Goal: Information Seeking & Learning: Learn about a topic

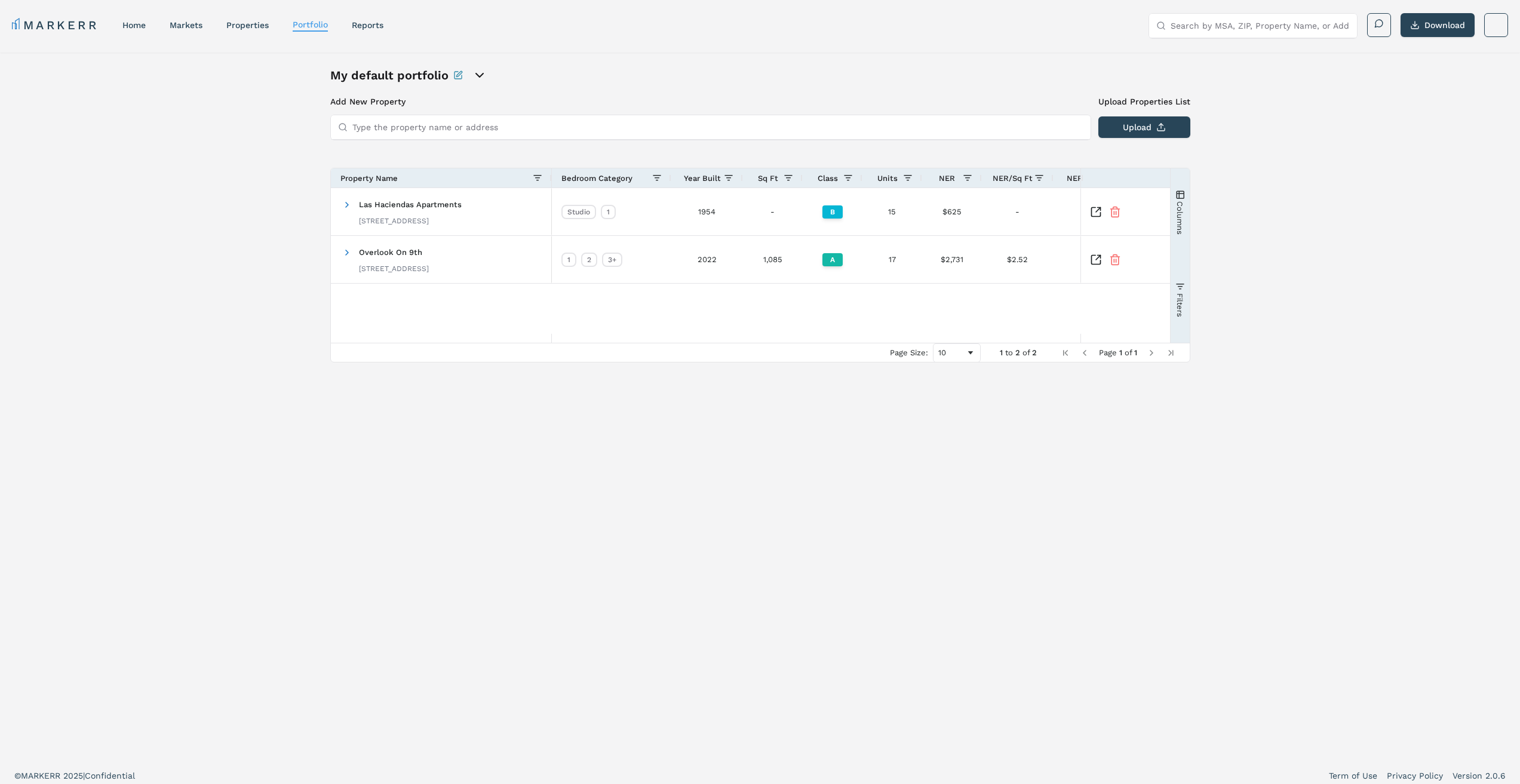
click at [618, 127] on input "Type the property name or address" at bounding box center [718, 127] width 731 height 24
paste input "[GEOGRAPHIC_DATA], [GEOGRAPHIC_DATA]"
type input "[GEOGRAPHIC_DATA], [GEOGRAPHIC_DATA]"
click at [184, 29] on link "markets" at bounding box center [186, 25] width 33 height 9
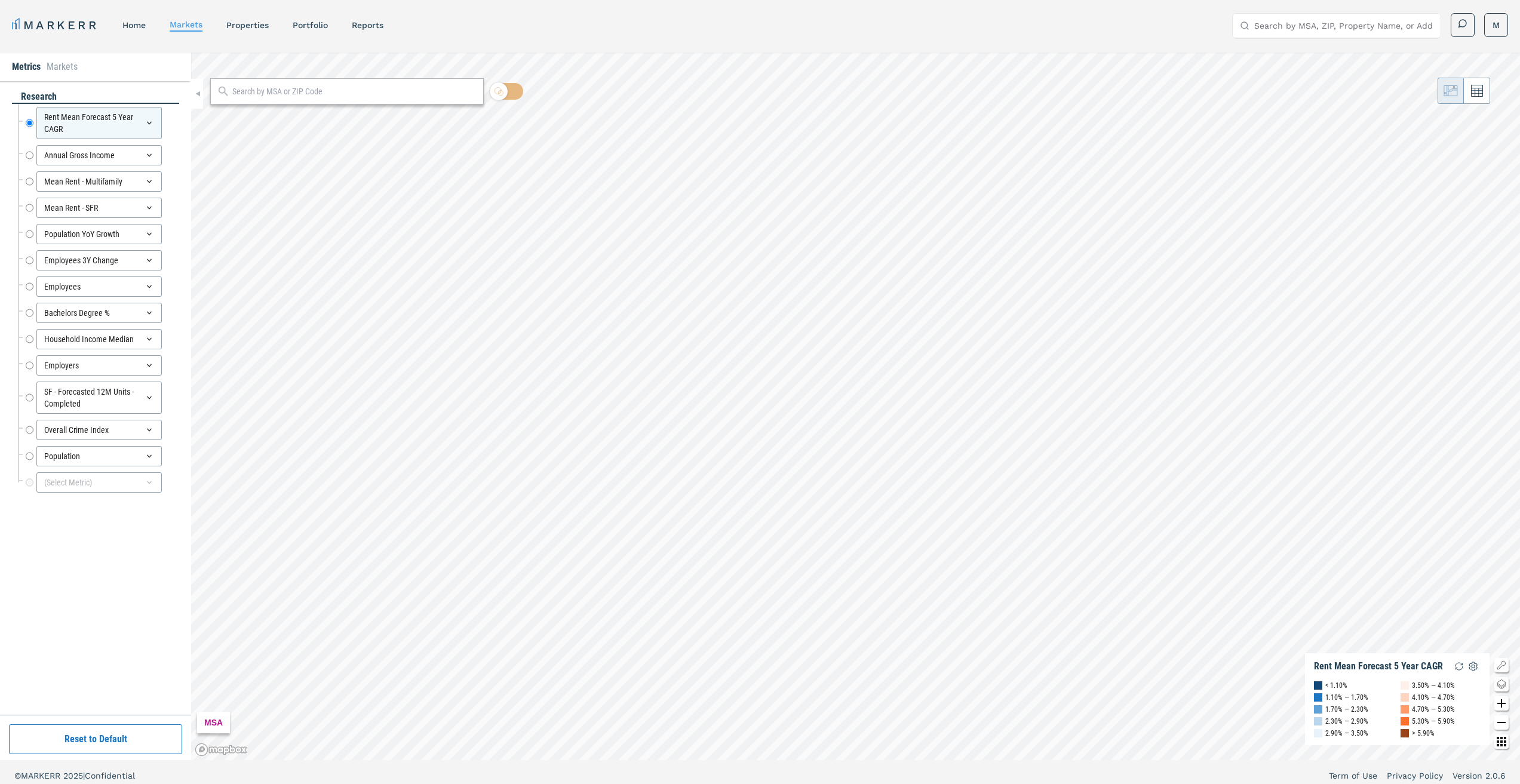
click at [322, 91] on input "text" at bounding box center [355, 92] width 246 height 13
paste input "[GEOGRAPHIC_DATA], [GEOGRAPHIC_DATA]"
click at [323, 114] on span "[GEOGRAPHIC_DATA], [US_STATE] MSA" at bounding box center [347, 118] width 273 height 18
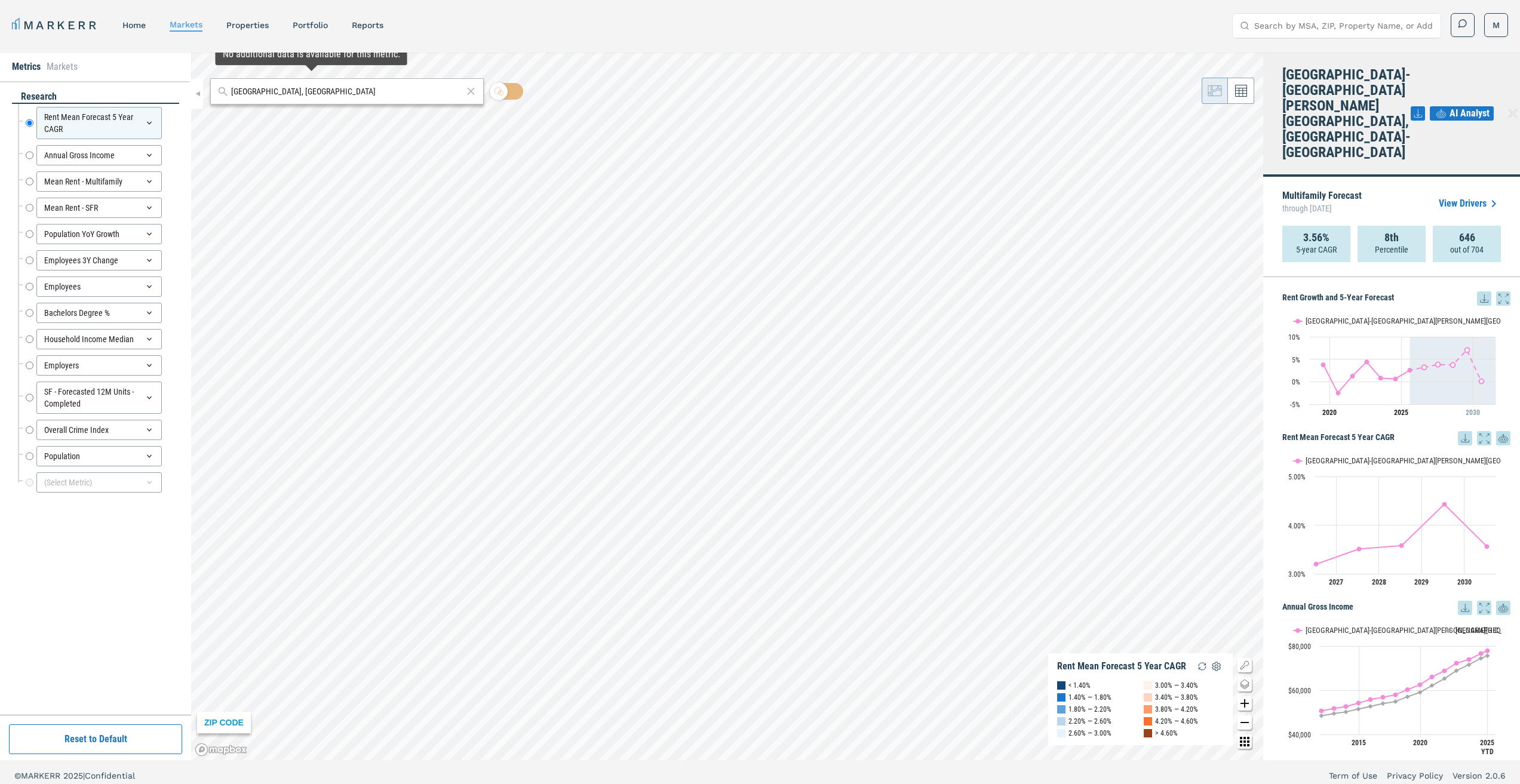
drag, startPoint x: 303, startPoint y: 90, endPoint x: 218, endPoint y: 85, distance: 85.1
click at [218, 85] on div "[GEOGRAPHIC_DATA], [GEOGRAPHIC_DATA]" at bounding box center [347, 92] width 273 height 27
type input "55423"
click at [246, 113] on div "55423, [GEOGRAPHIC_DATA], [US_STATE]" at bounding box center [289, 118] width 140 height 13
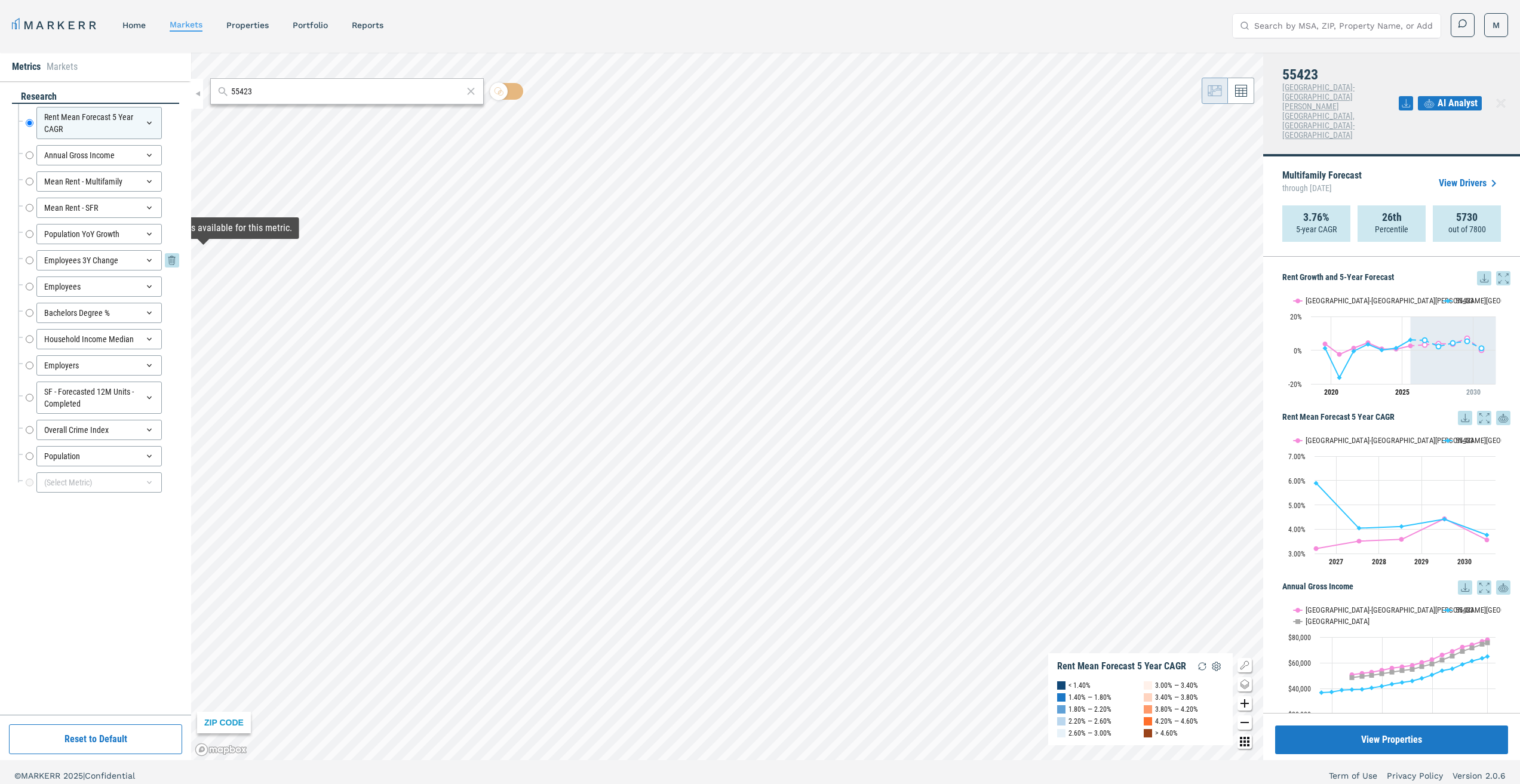
click at [30, 259] on input "Employees 3Y Change" at bounding box center [30, 260] width 8 height 20
radio input "false"
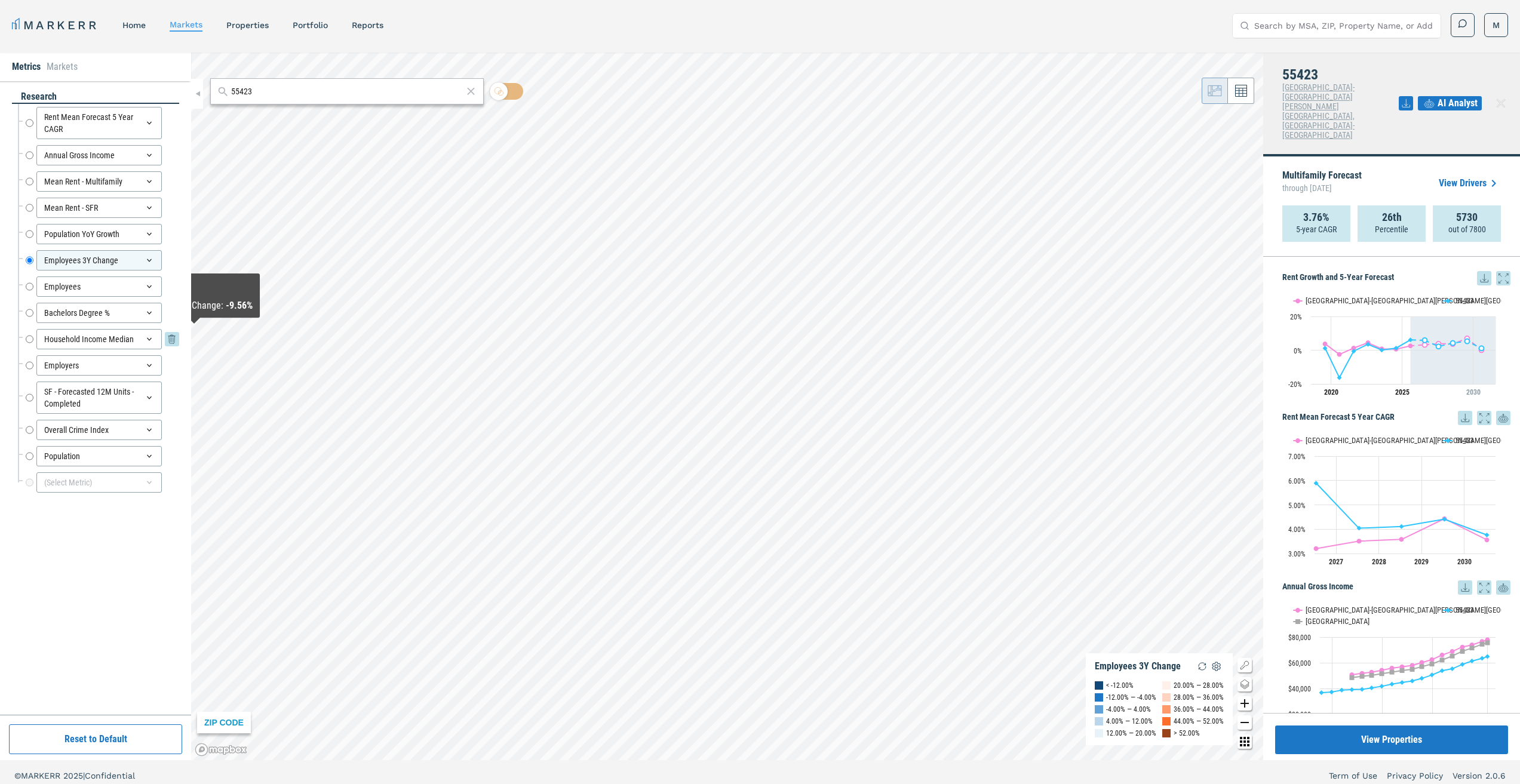
click at [29, 339] on input "Household Income Median" at bounding box center [30, 339] width 8 height 20
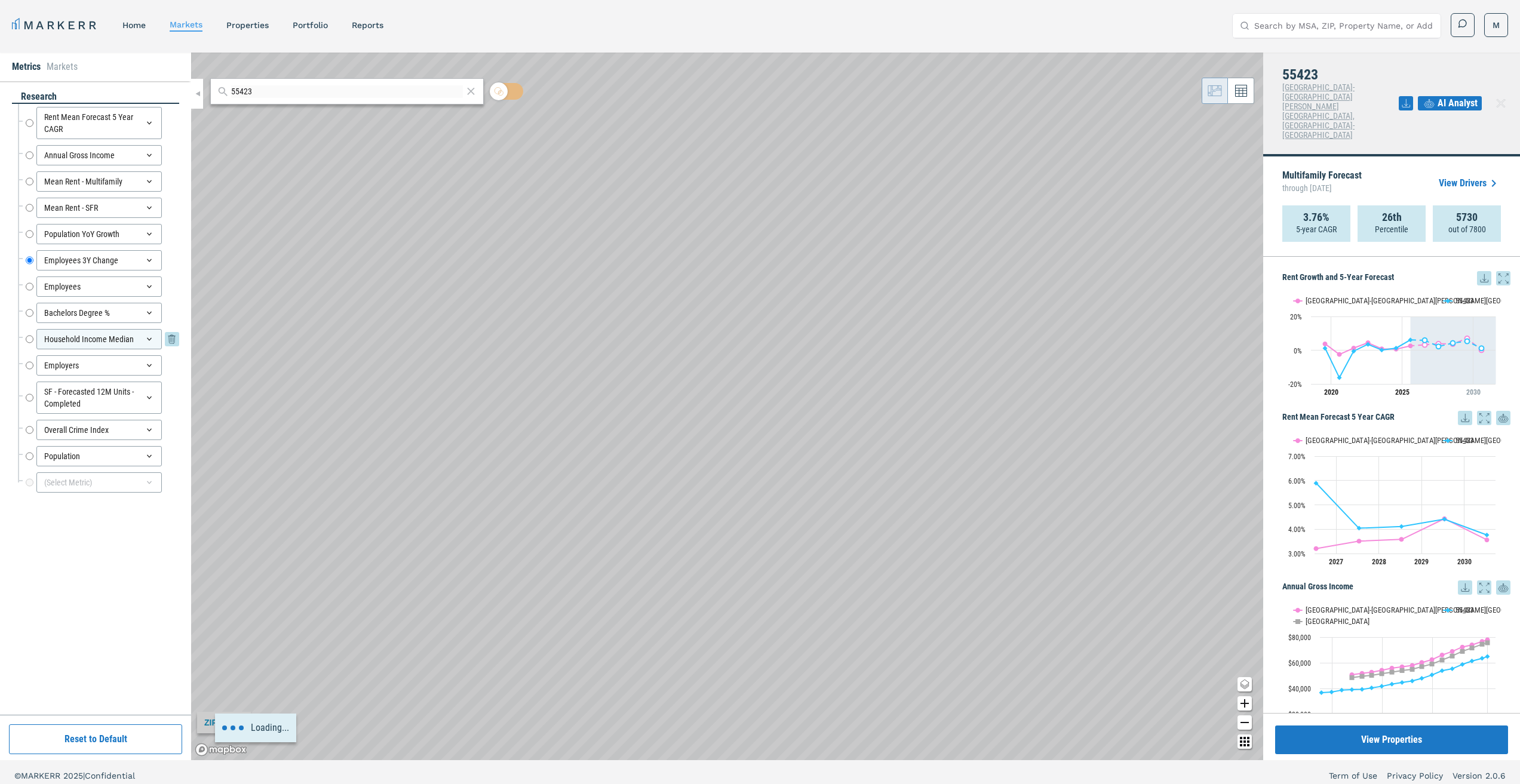
radio input "false"
radio input "true"
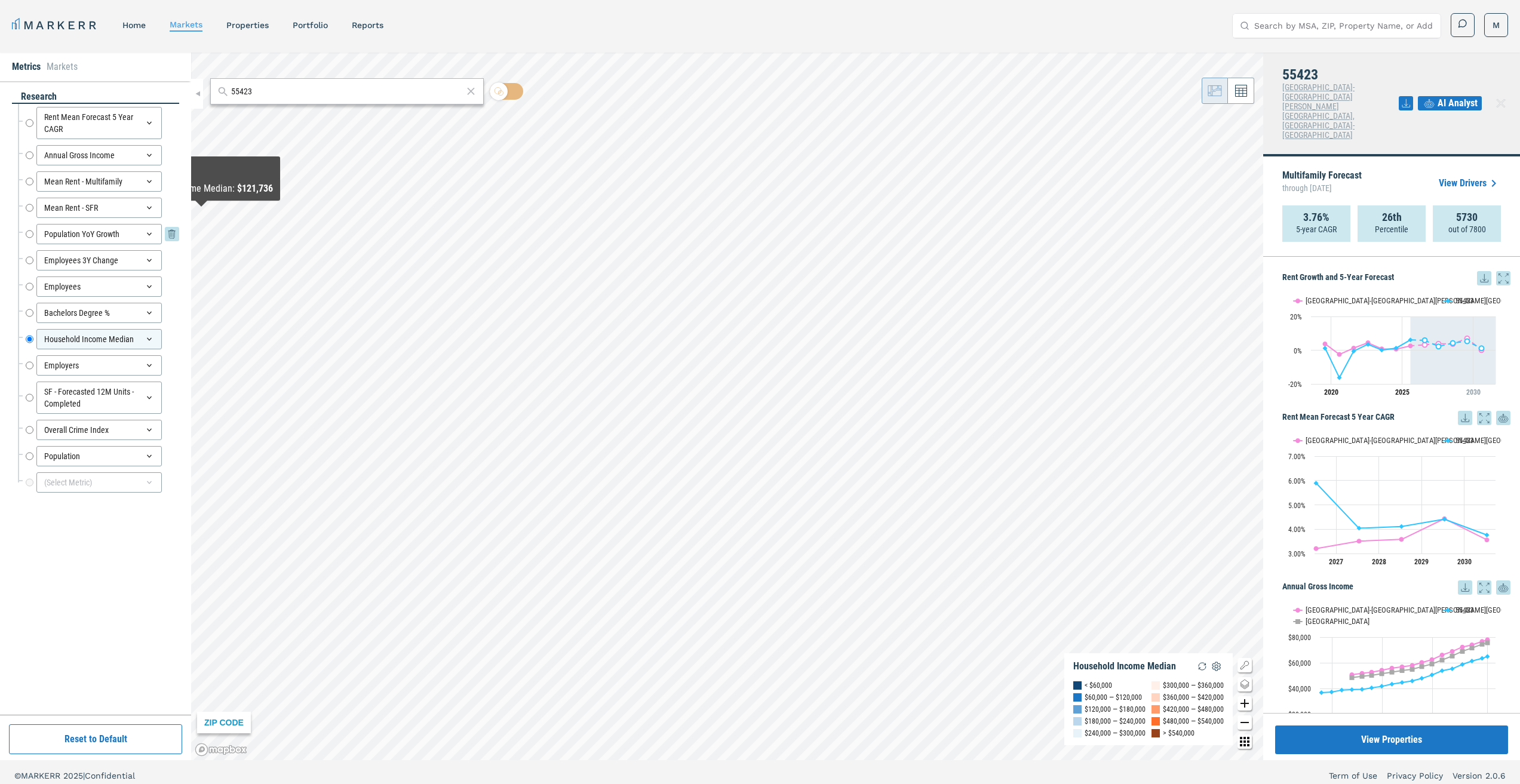
click at [30, 233] on input "Population YoY Growth" at bounding box center [30, 234] width 8 height 20
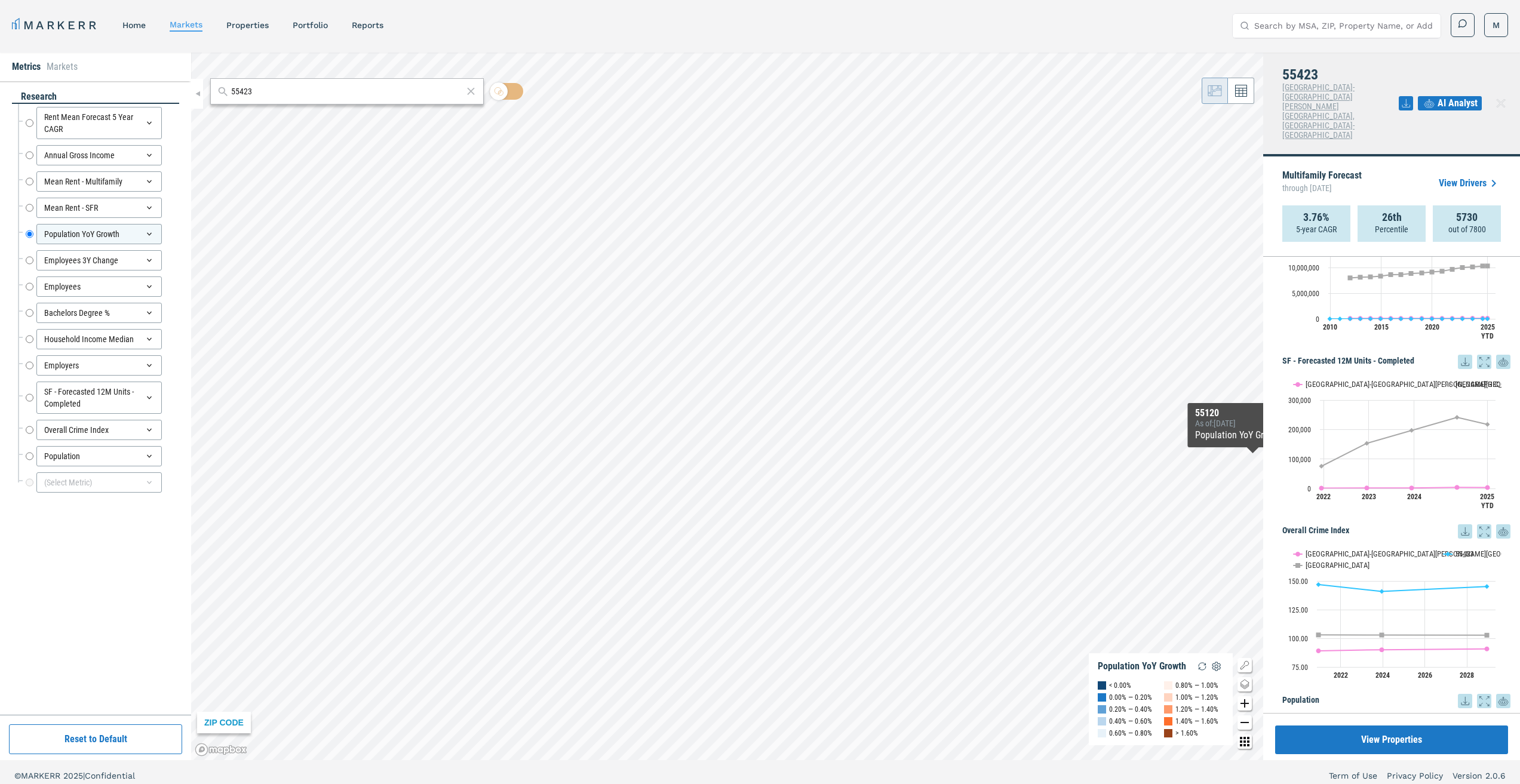
scroll to position [1754, 0]
click at [149, 489] on div "(Select Metric)" at bounding box center [99, 482] width 125 height 20
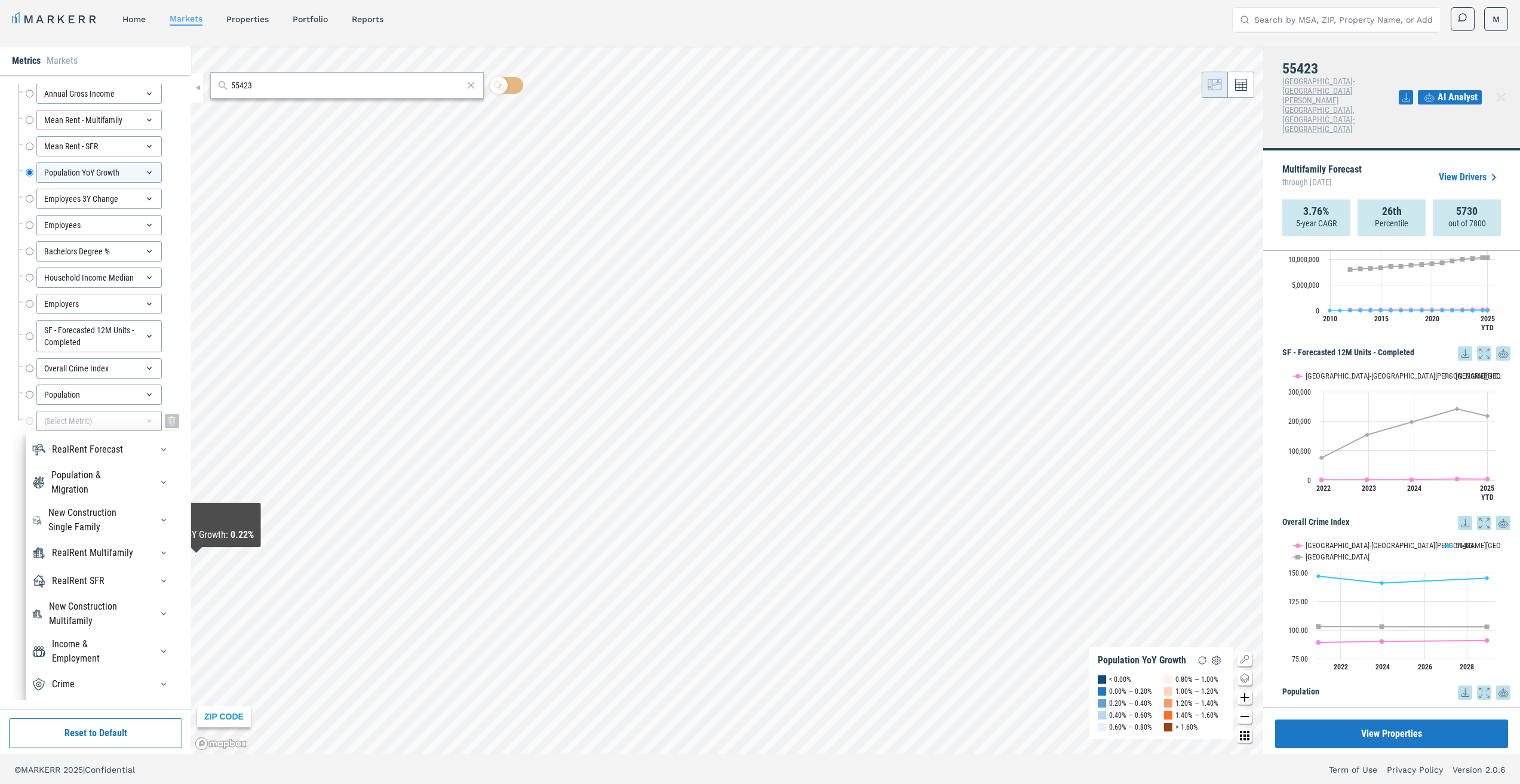
scroll to position [7, 0]
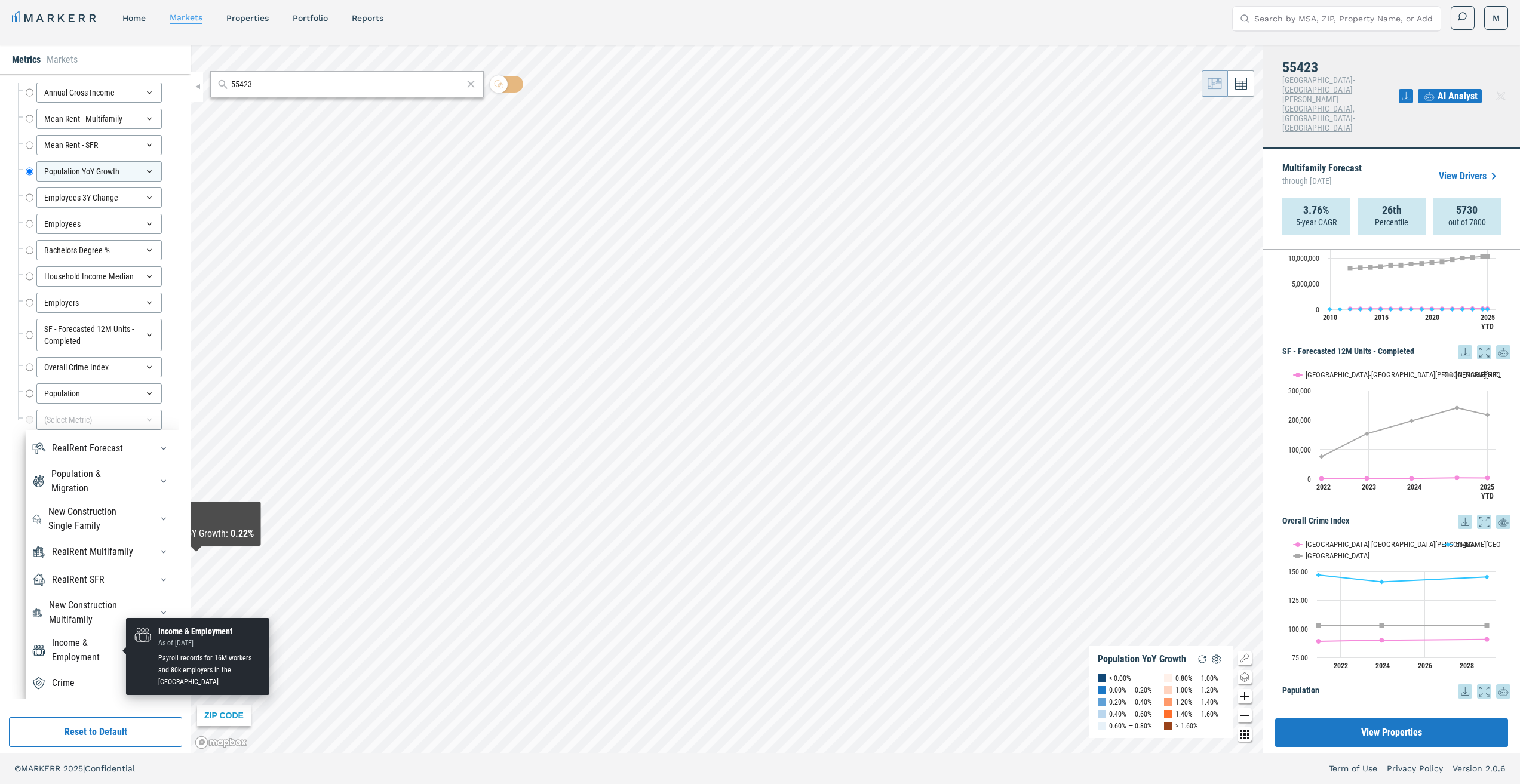
click at [97, 645] on div "Income & Employment" at bounding box center [94, 650] width 85 height 28
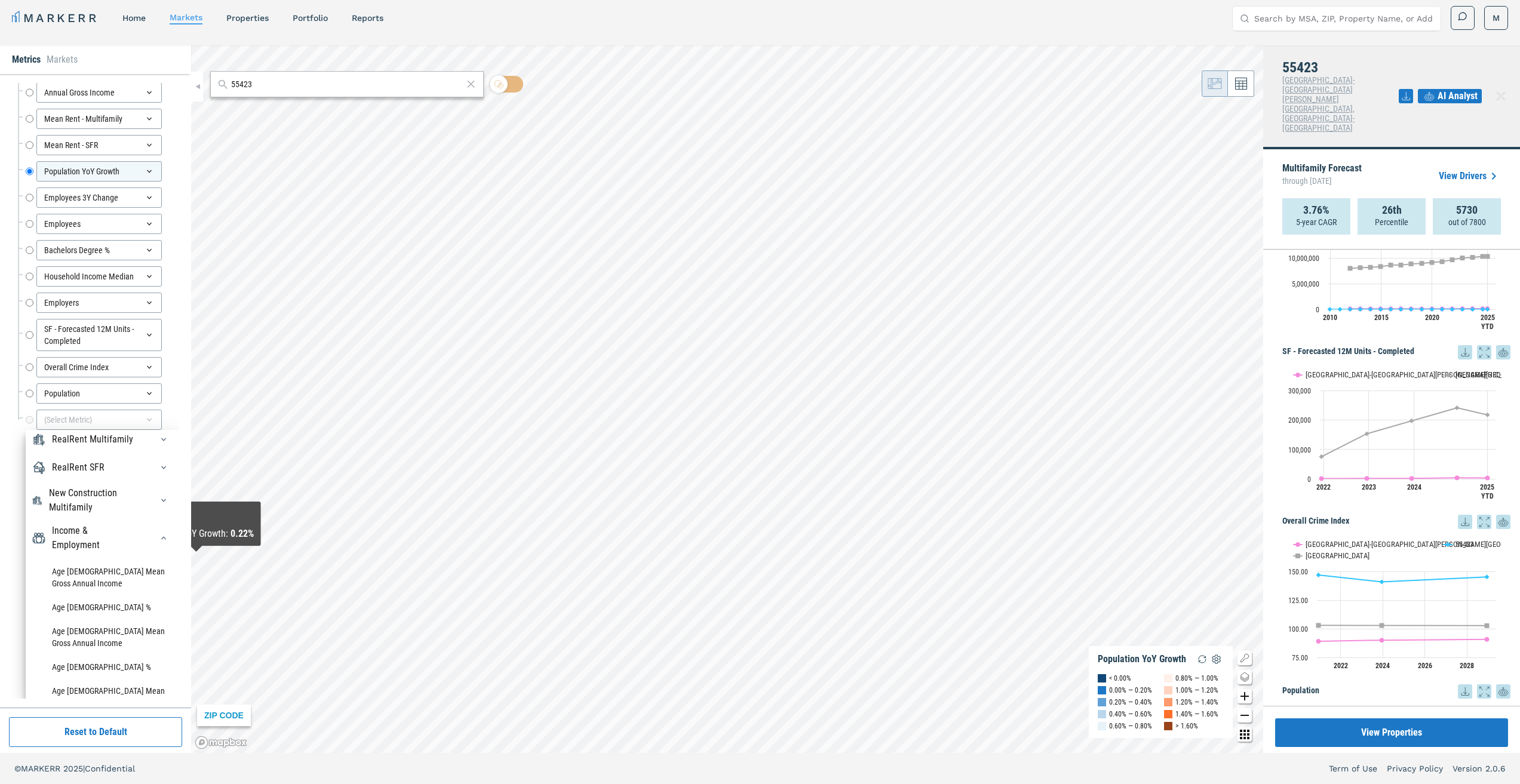
scroll to position [0, 0]
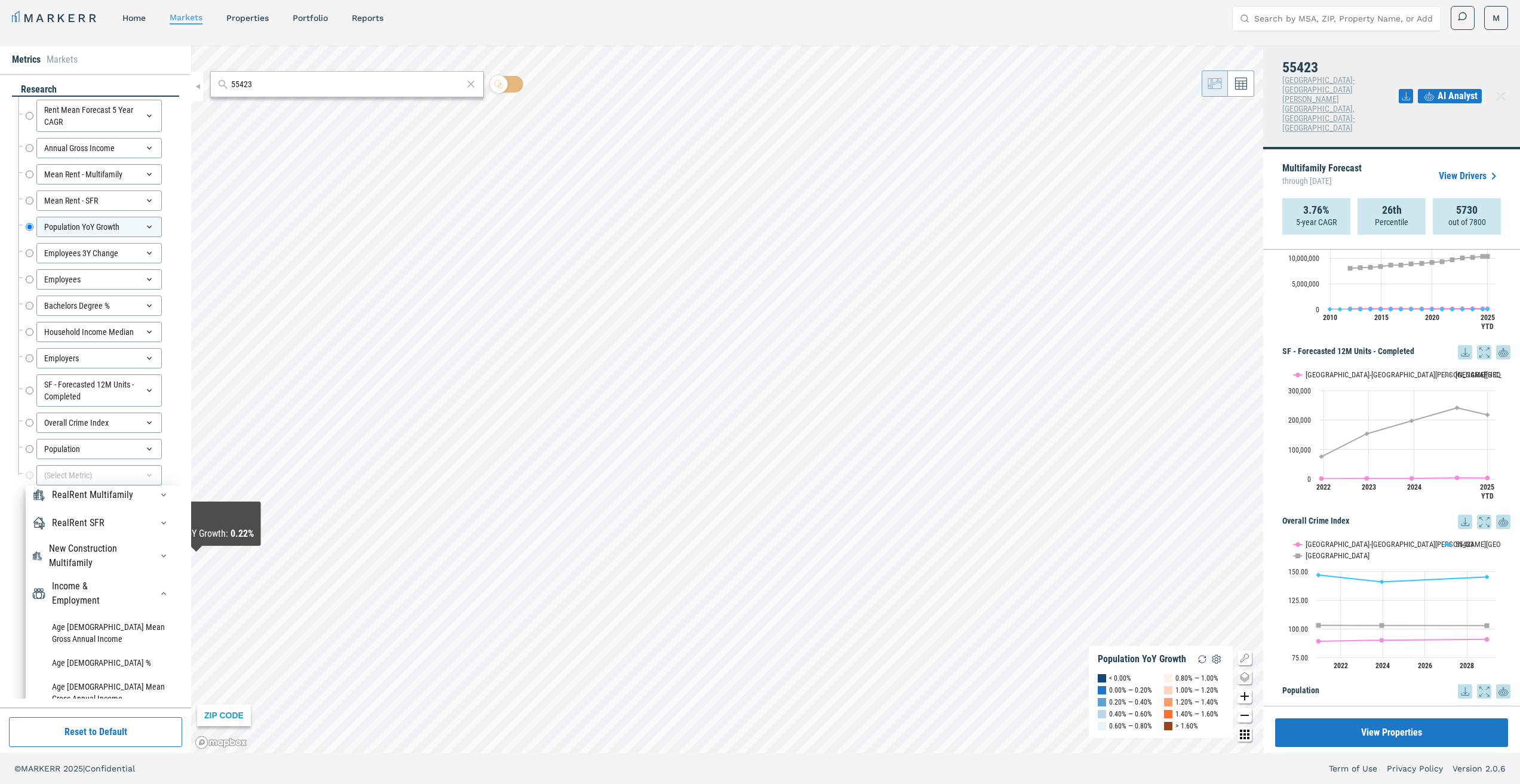
click at [0, 561] on div "research Rent Mean Forecast 5 Year CAGR Rent Mean Forecast 5 Year CAGR Annual G…" at bounding box center [96, 390] width 191 height 633
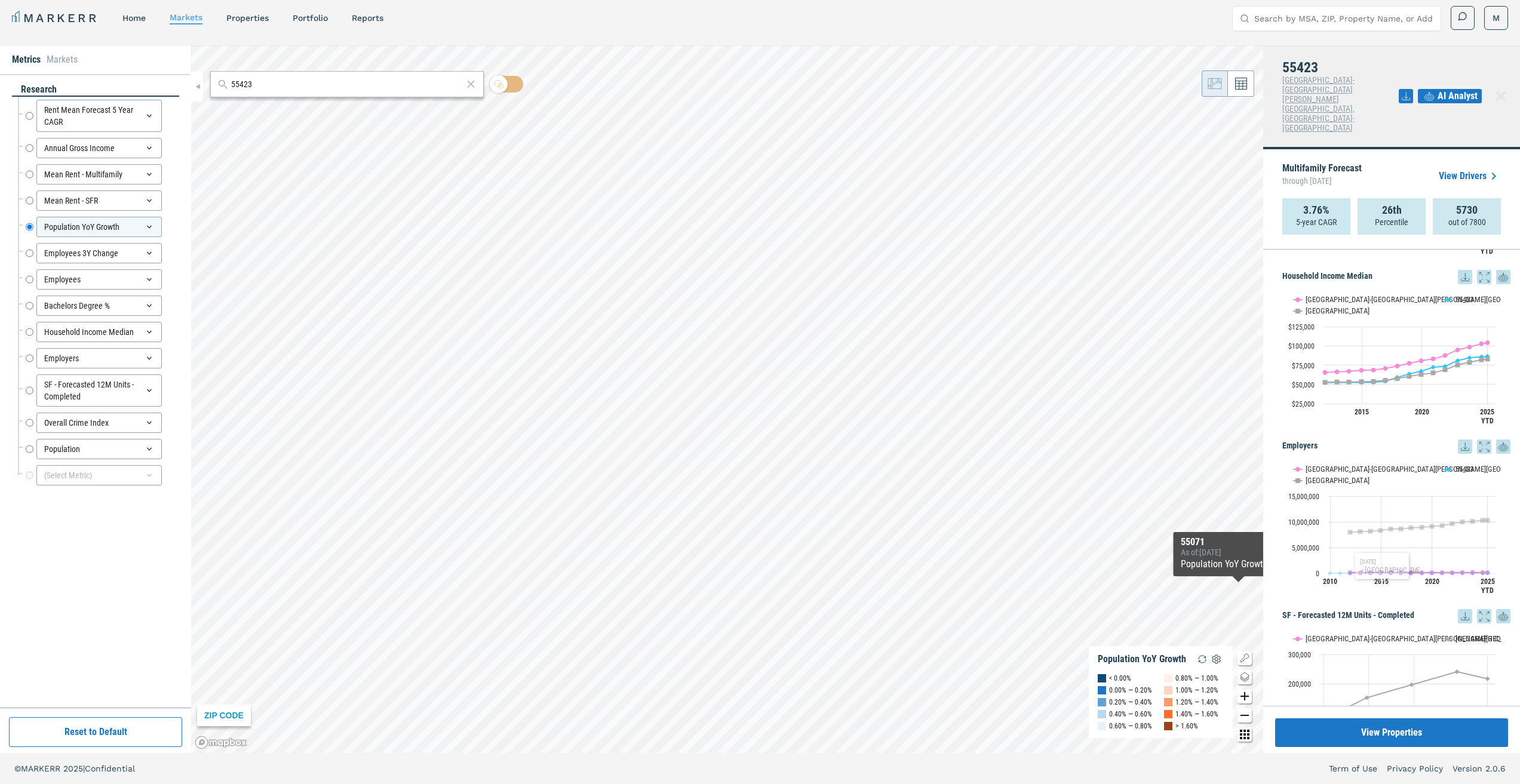
scroll to position [1515, 0]
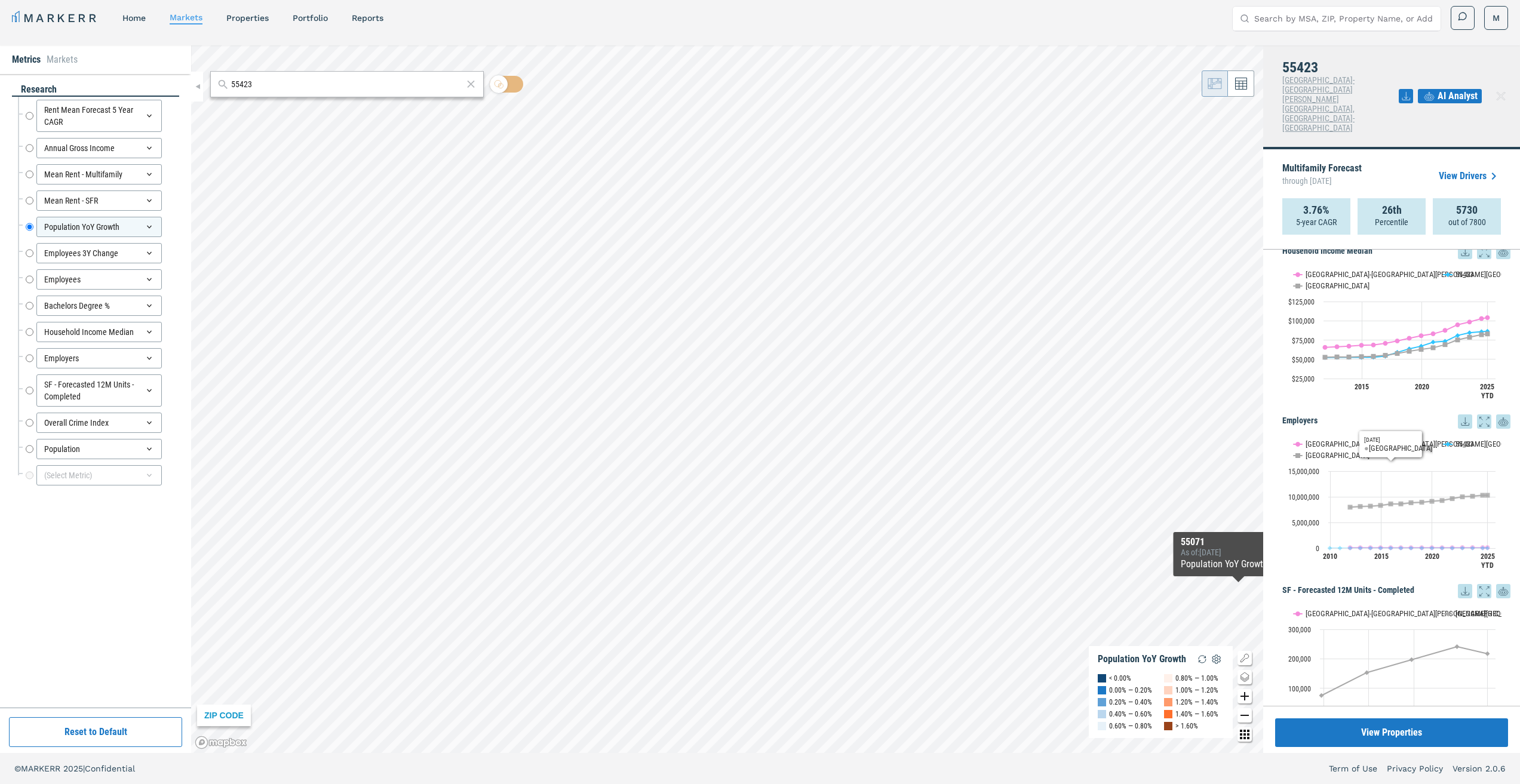
click at [1371, 428] on rect "Interactive chart" at bounding box center [1392, 503] width 219 height 149
click at [1372, 439] on text "[GEOGRAPHIC_DATA]-[GEOGRAPHIC_DATA][PERSON_NAME][GEOGRAPHIC_DATA], [GEOGRAPHIC_…" at bounding box center [1494, 444] width 377 height 9
click at [1314, 451] on text "[GEOGRAPHIC_DATA]" at bounding box center [1337, 455] width 64 height 9
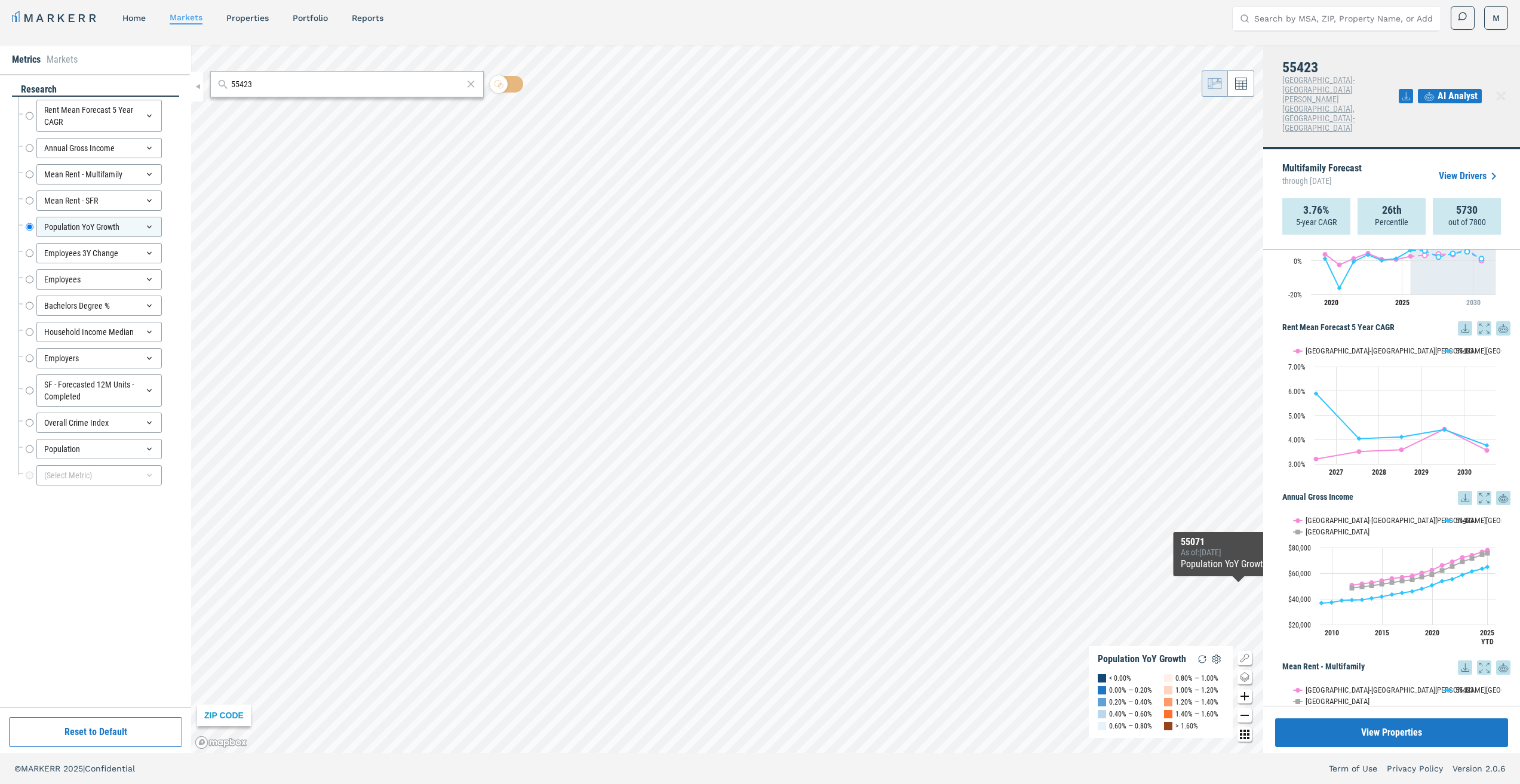
scroll to position [0, 0]
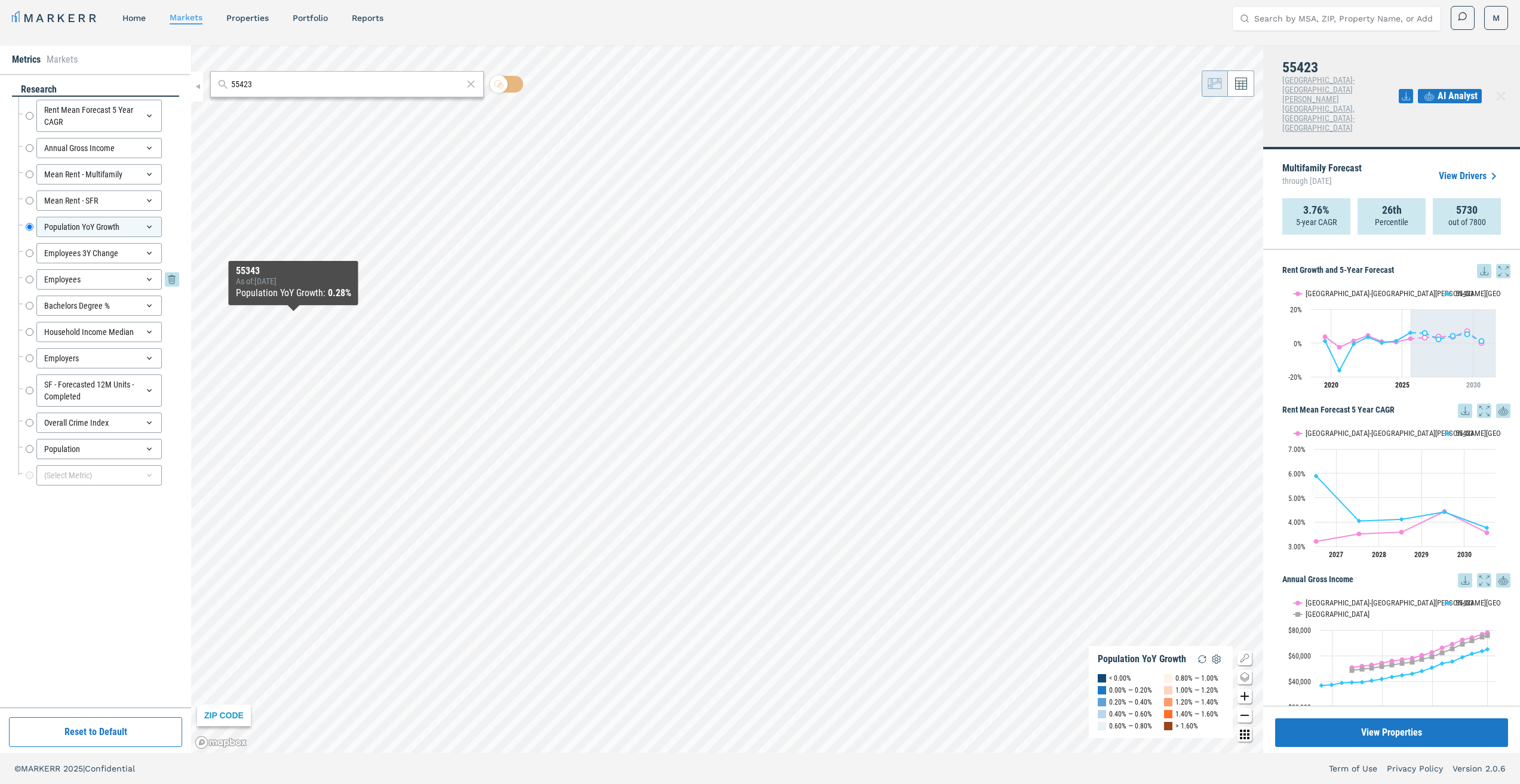
click at [28, 277] on input "Employees" at bounding box center [30, 279] width 8 height 20
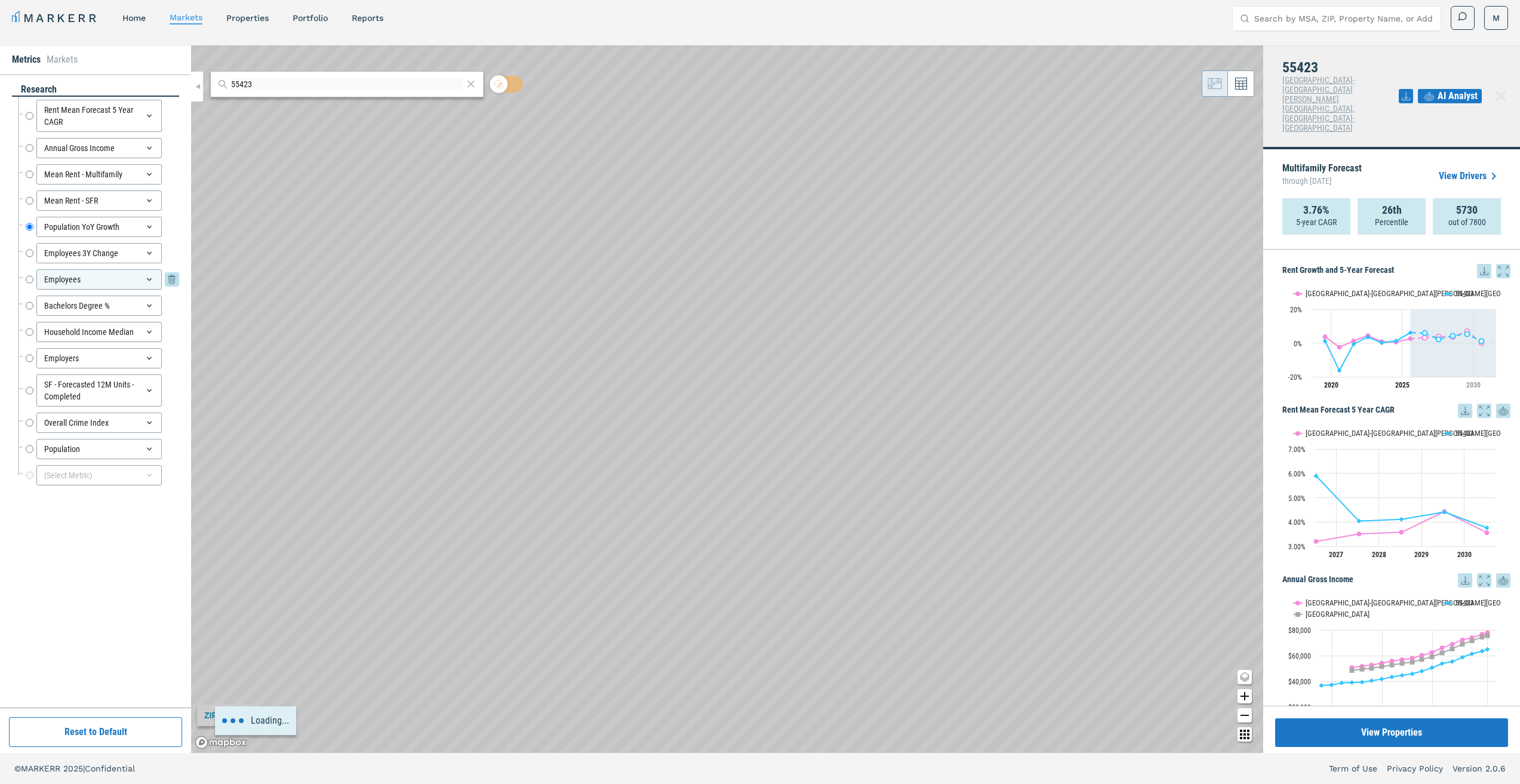
radio input "false"
radio input "true"
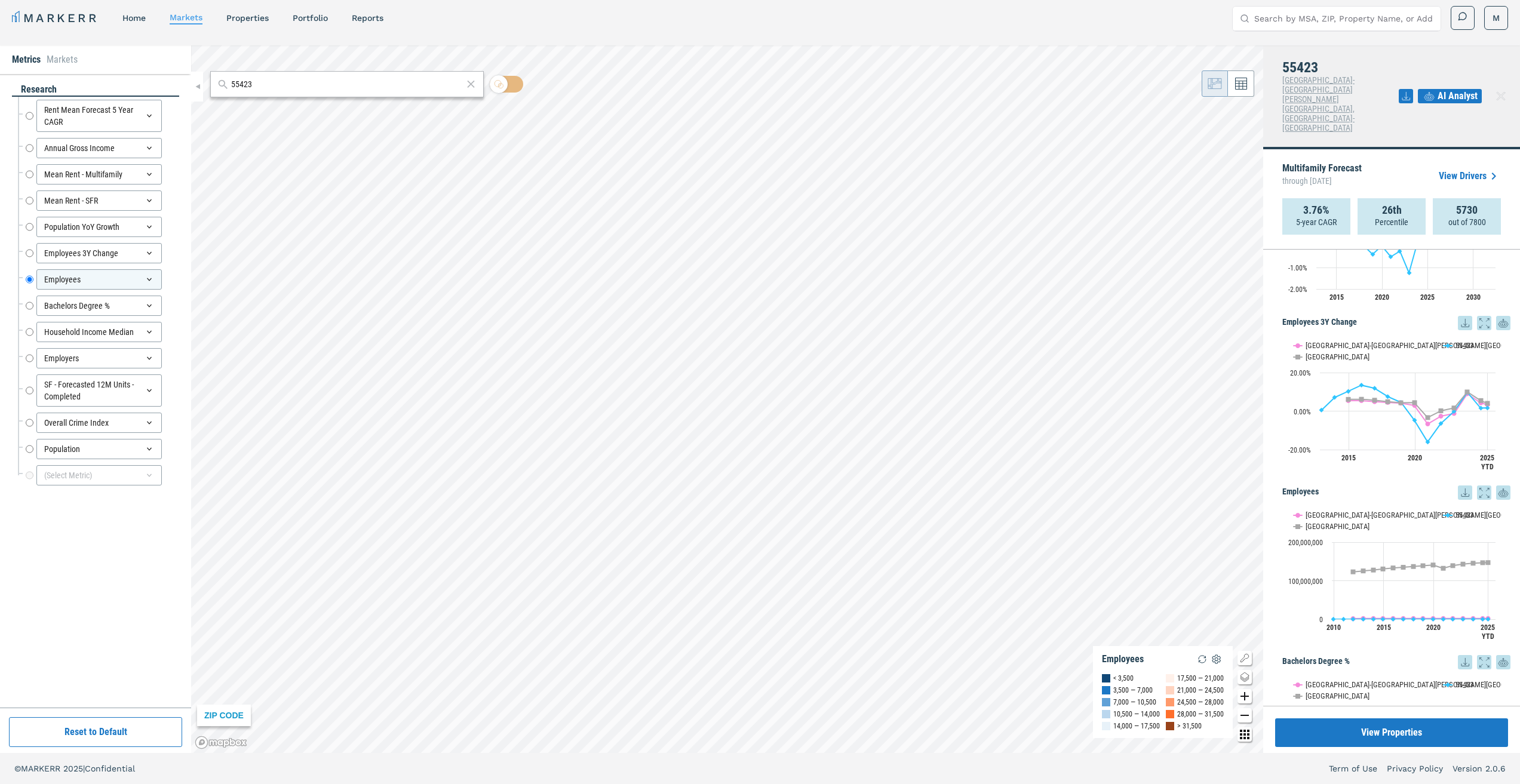
scroll to position [955, 0]
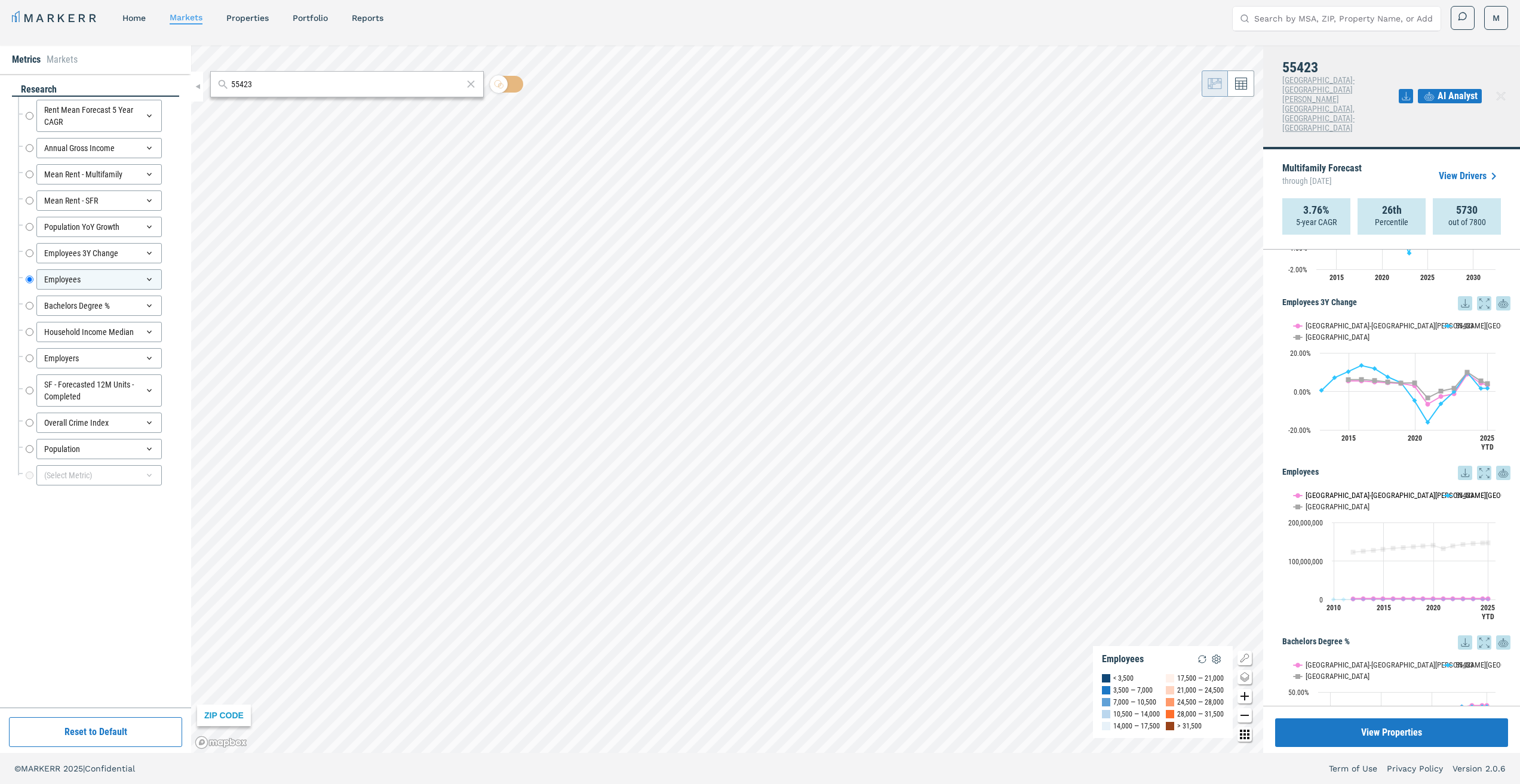
click at [1398, 490] on text "[GEOGRAPHIC_DATA]-[GEOGRAPHIC_DATA][PERSON_NAME][GEOGRAPHIC_DATA], [GEOGRAPHIC_…" at bounding box center [1494, 495] width 377 height 9
click at [1308, 502] on text "[GEOGRAPHIC_DATA]" at bounding box center [1337, 506] width 64 height 9
click at [1477, 466] on icon at bounding box center [1484, 473] width 15 height 15
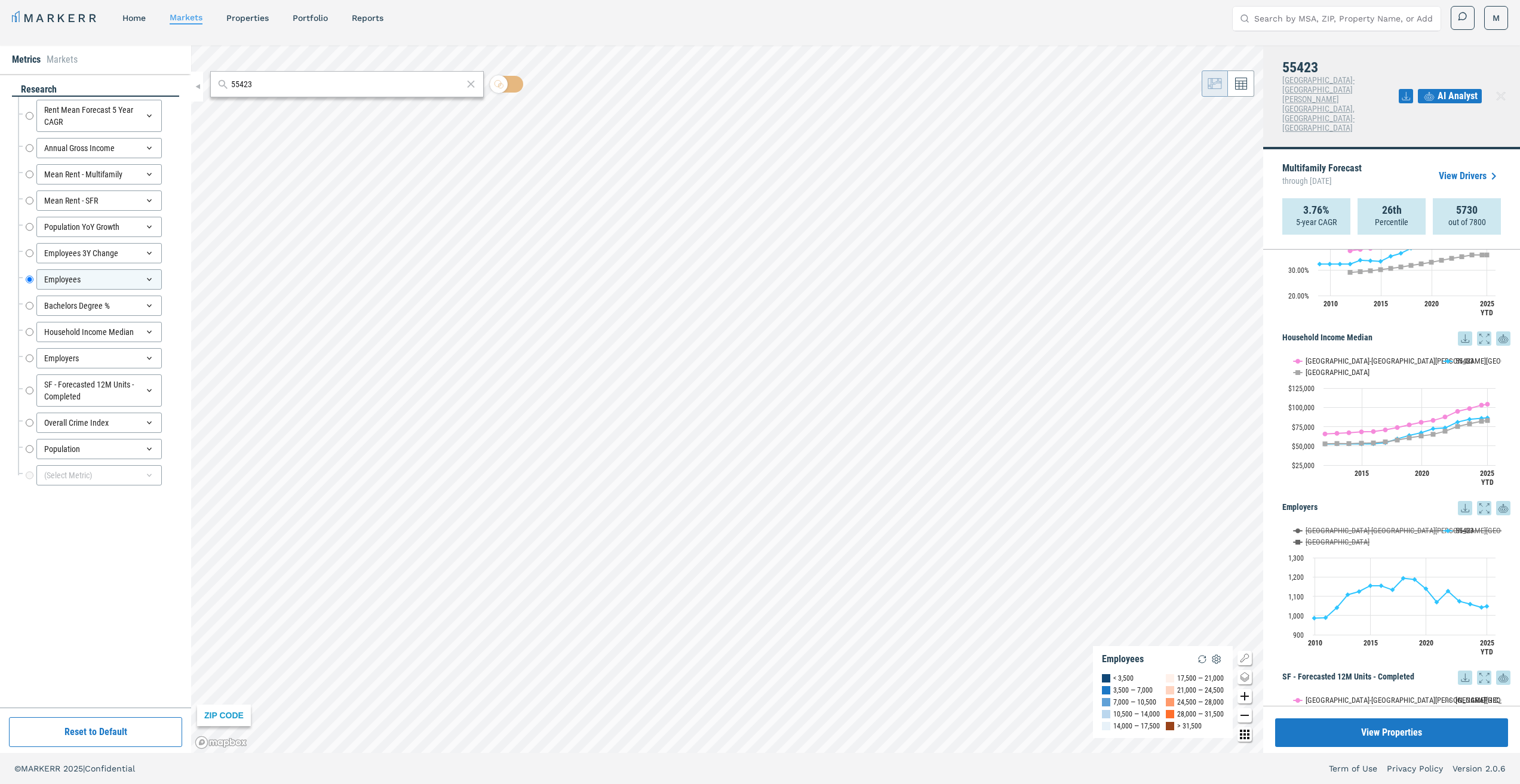
scroll to position [1433, 0]
